Goal: Task Accomplishment & Management: Complete application form

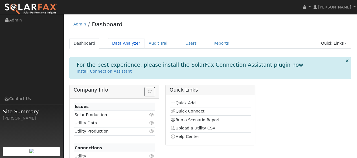
click at [128, 44] on link "Data Analyzer" at bounding box center [126, 43] width 37 height 10
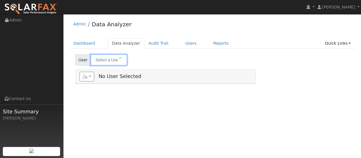
type input "Mary Clark"
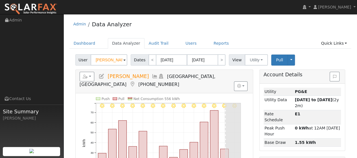
click at [123, 60] on span at bounding box center [124, 60] width 2 height 6
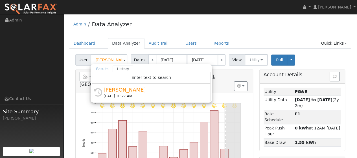
click at [123, 60] on span at bounding box center [124, 60] width 2 height 6
click at [167, 27] on div "Admin Data Analyzer" at bounding box center [210, 25] width 282 height 17
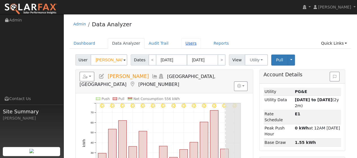
click at [182, 42] on link "Users" at bounding box center [191, 43] width 20 height 10
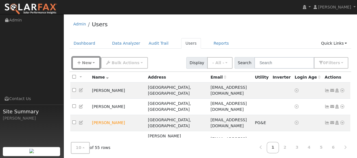
click at [86, 60] on span "New" at bounding box center [87, 62] width 10 height 5
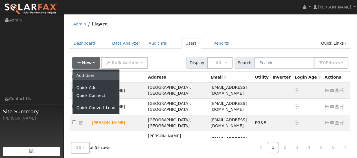
click at [88, 75] on link "Add User" at bounding box center [95, 75] width 47 height 8
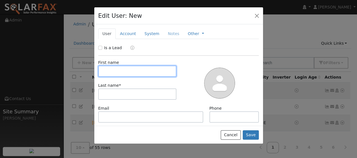
click at [116, 71] on input "text" at bounding box center [137, 70] width 78 height 11
type input "Cheryl"
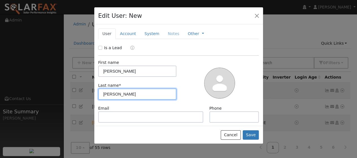
type input "Finch"
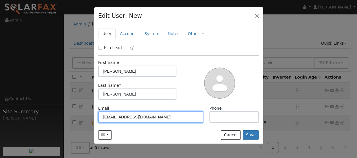
type input "phoenixmanage@aol.com"
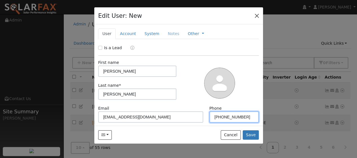
type input "415-299-0427"
click at [259, 15] on button "button" at bounding box center [257, 16] width 8 height 8
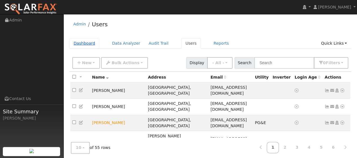
click at [86, 42] on link "Dashboard" at bounding box center [84, 43] width 30 height 10
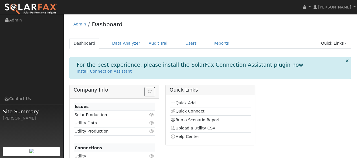
scroll to position [20, 0]
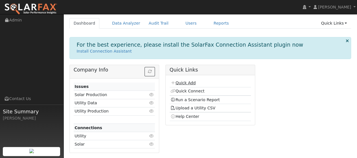
click at [193, 82] on link "Quick Add" at bounding box center [182, 82] width 25 height 5
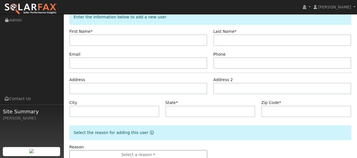
scroll to position [49, 0]
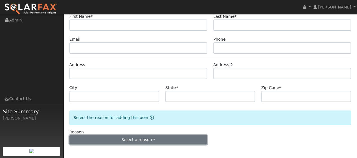
click at [155, 139] on button "Select a reason" at bounding box center [138, 140] width 138 height 10
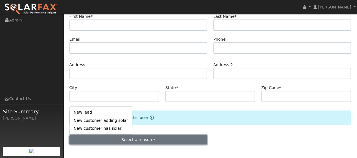
click at [155, 139] on button "Select a reason" at bounding box center [138, 140] width 138 height 10
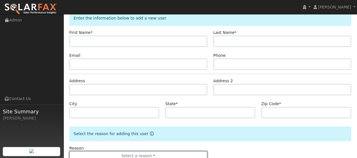
scroll to position [21, 0]
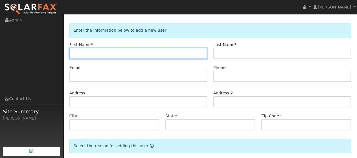
click at [95, 54] on input "text" at bounding box center [138, 53] width 138 height 11
type input "h"
type input "[PERSON_NAME]"
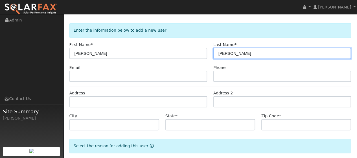
type input "[PERSON_NAME]"
